Goal: Transaction & Acquisition: Download file/media

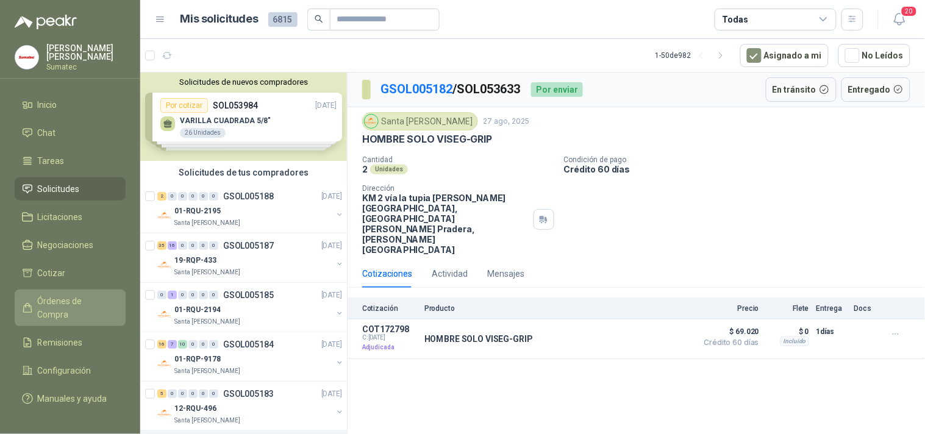
click at [87, 315] on span "Órdenes de Compra" at bounding box center [76, 307] width 76 height 27
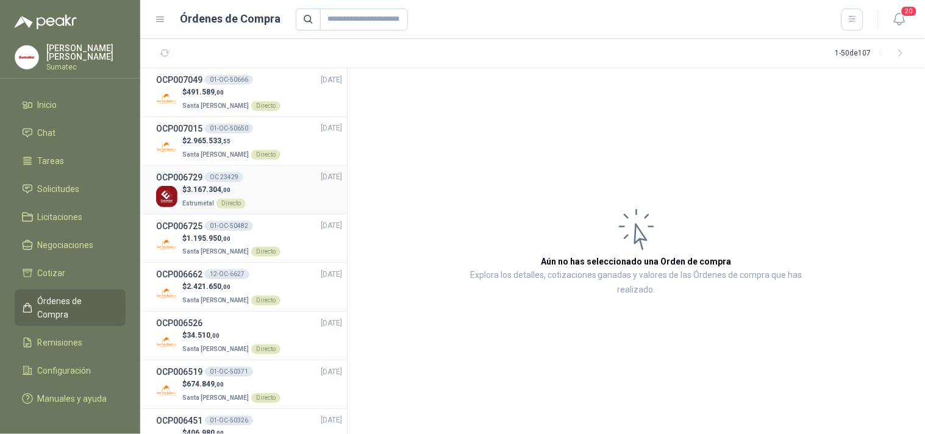
click at [186, 189] on p "$ 3.167.304 ,00" at bounding box center [213, 190] width 63 height 12
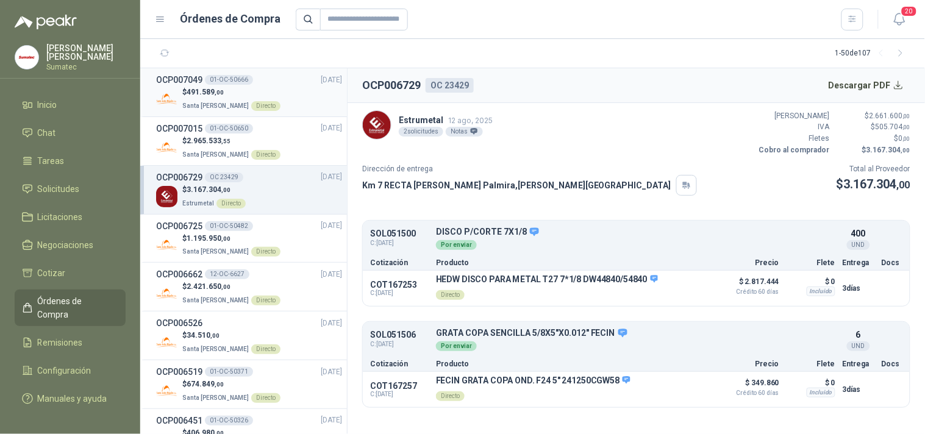
click at [211, 88] on span "491.589 ,00" at bounding box center [205, 92] width 37 height 9
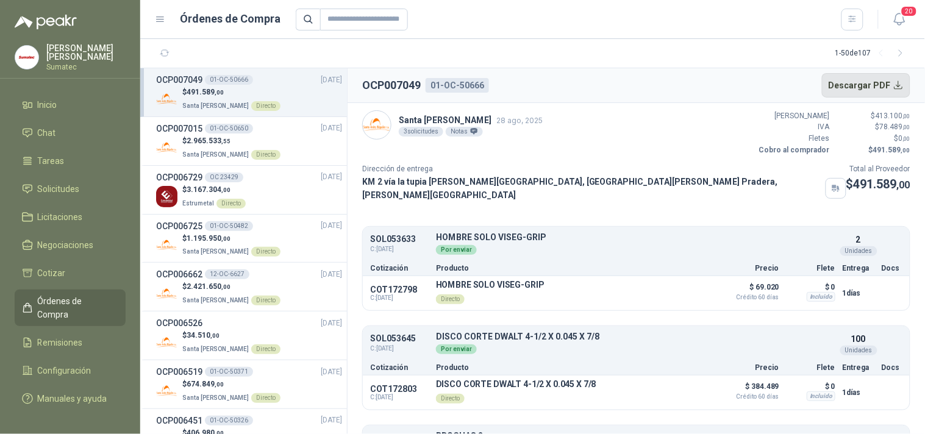
click at [868, 91] on button "Descargar PDF" at bounding box center [866, 85] width 89 height 24
drag, startPoint x: 370, startPoint y: 85, endPoint x: 511, endPoint y: 91, distance: 141.0
click at [511, 91] on header "OCP007049 01-OC-50666 Descargar PDF" at bounding box center [636, 85] width 577 height 35
copy div "OCP007049 01-OC-50666"
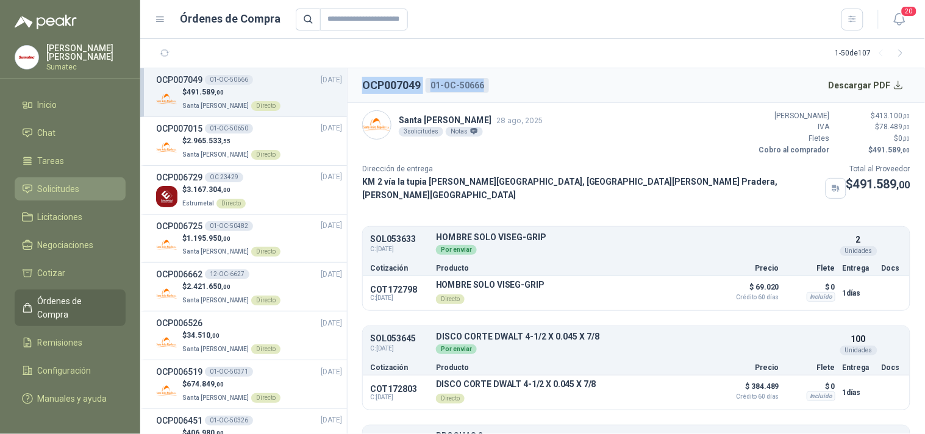
click at [71, 191] on span "Solicitudes" at bounding box center [59, 188] width 42 height 13
